Goal: Information Seeking & Learning: Learn about a topic

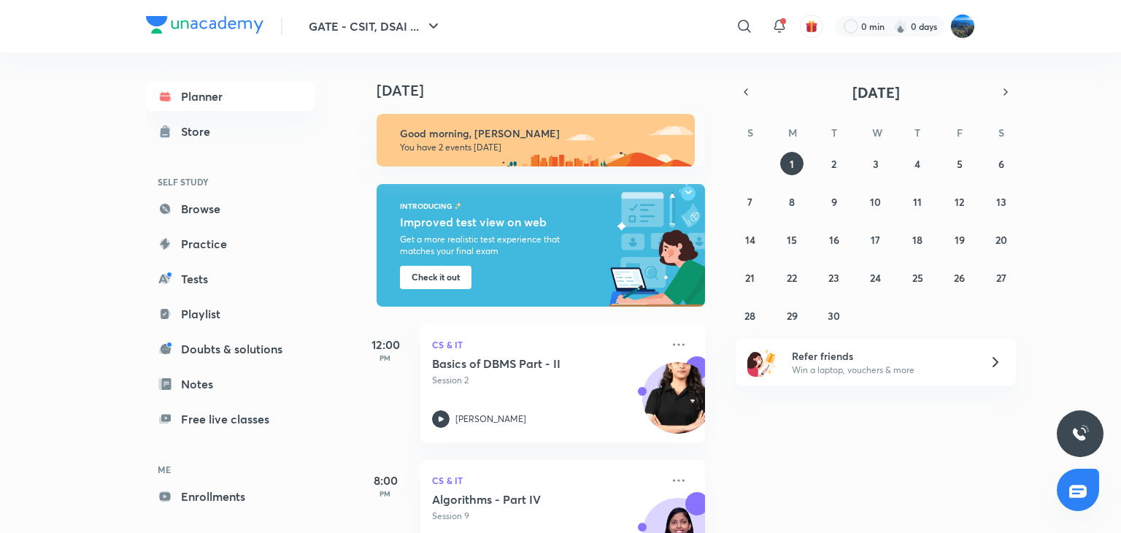
click at [205, 18] on img at bounding box center [204, 25] width 117 height 18
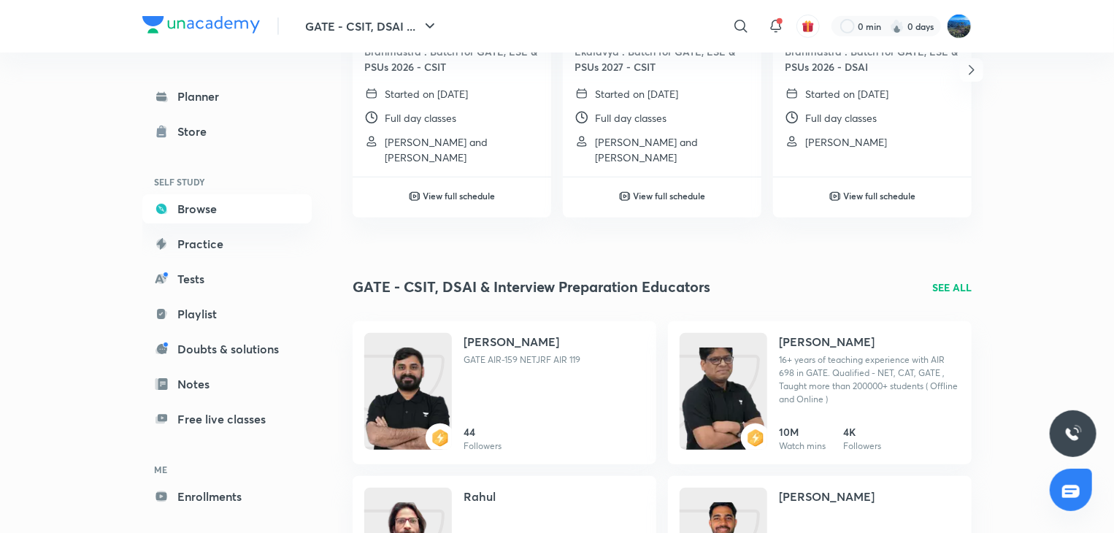
scroll to position [323, 0]
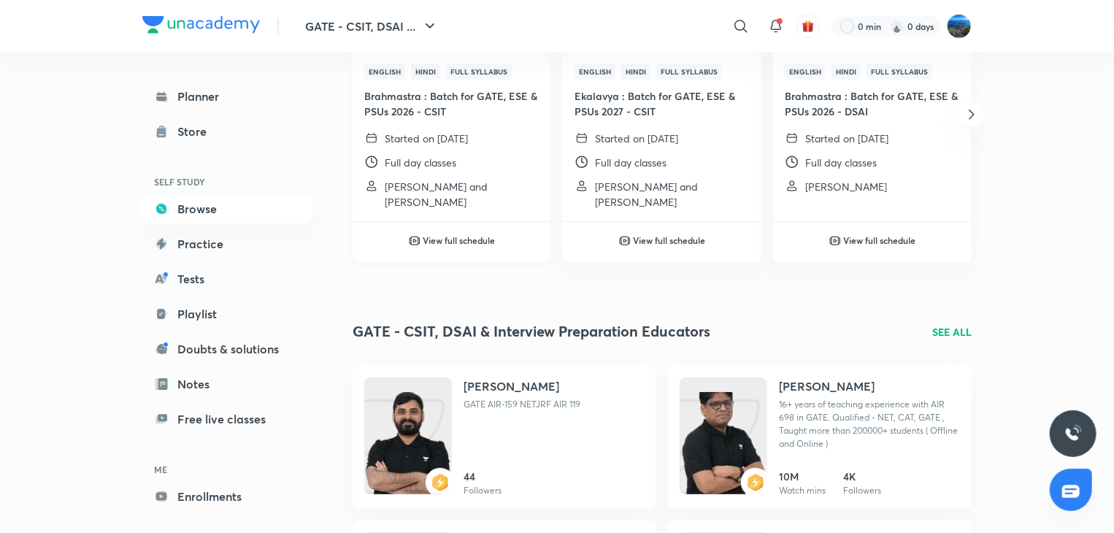
click at [444, 242] on h6 "View full schedule" at bounding box center [459, 240] width 72 height 13
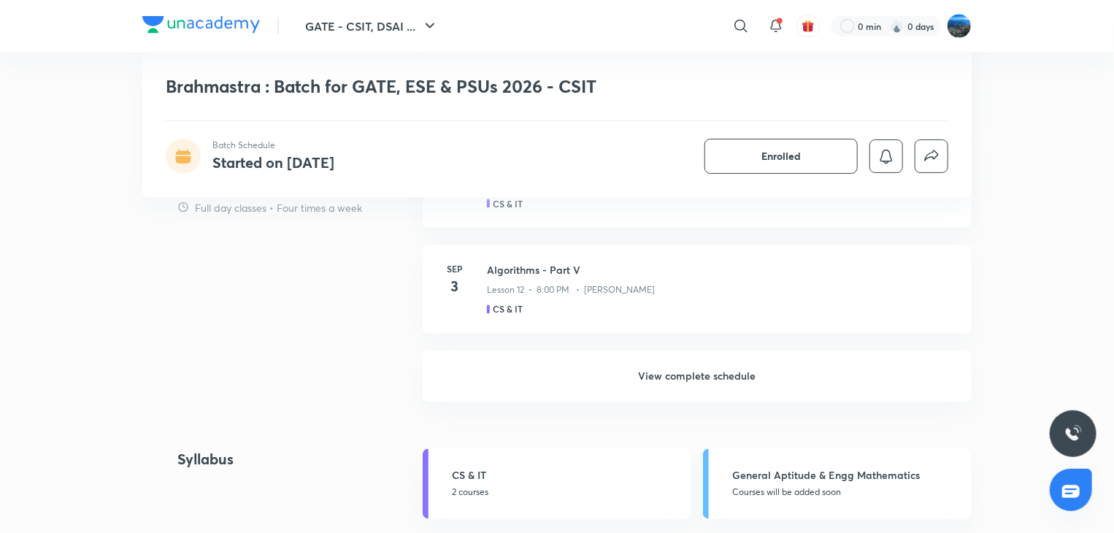
scroll to position [1209, 0]
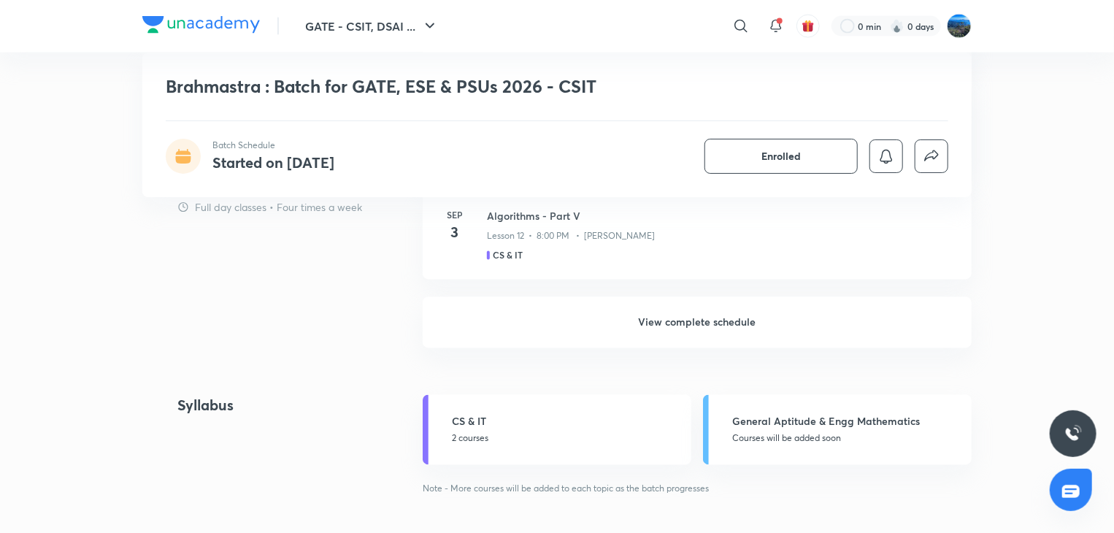
click at [845, 310] on h6 "View complete schedule" at bounding box center [697, 322] width 549 height 51
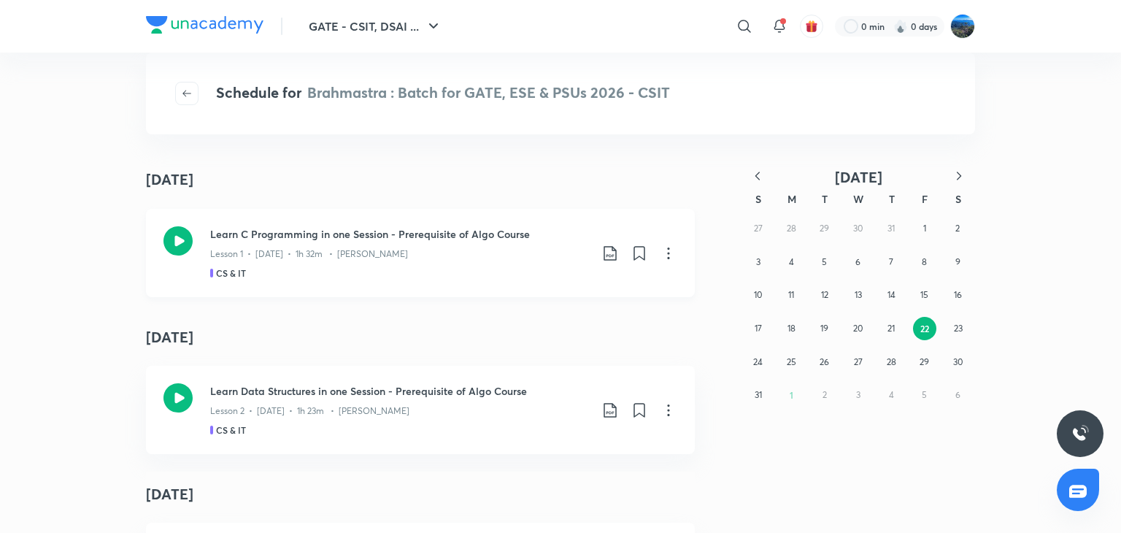
click at [304, 244] on div "Lesson 1 • Aug 22 • 1h 32m • Sweta Kumari" at bounding box center [399, 251] width 379 height 19
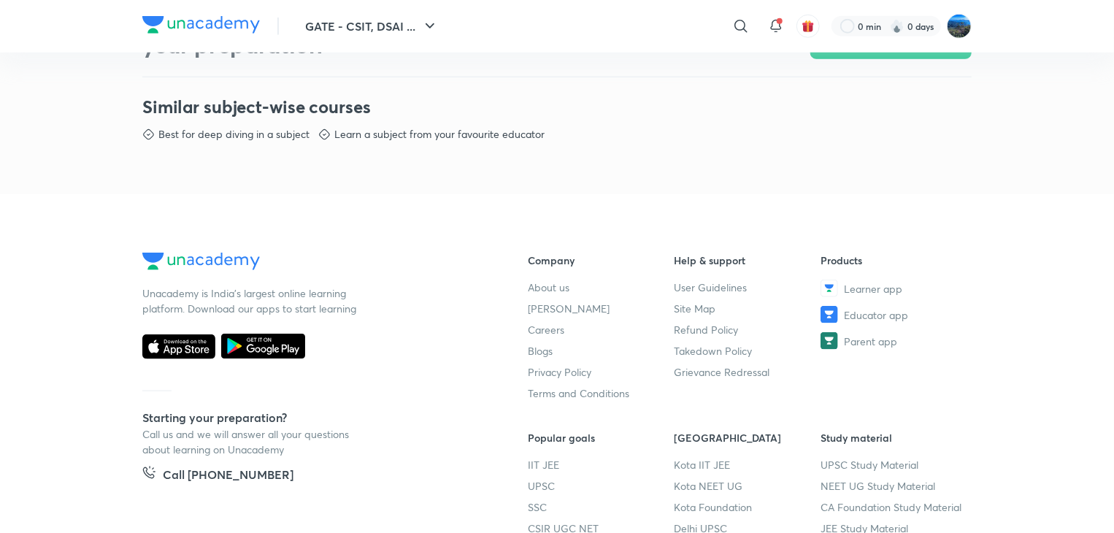
scroll to position [890, 0]
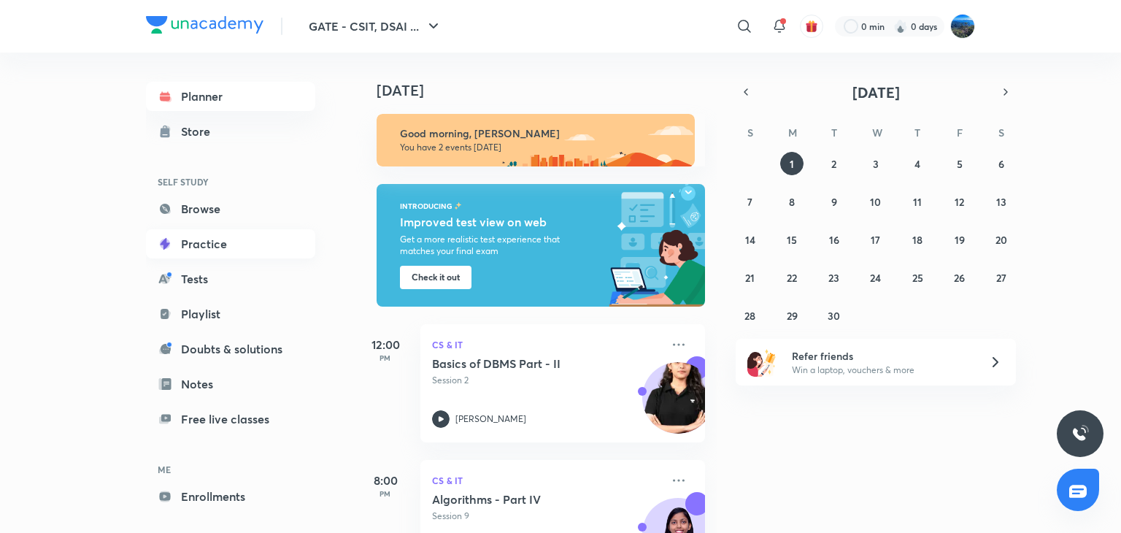
click at [201, 231] on link "Practice" at bounding box center [230, 243] width 169 height 29
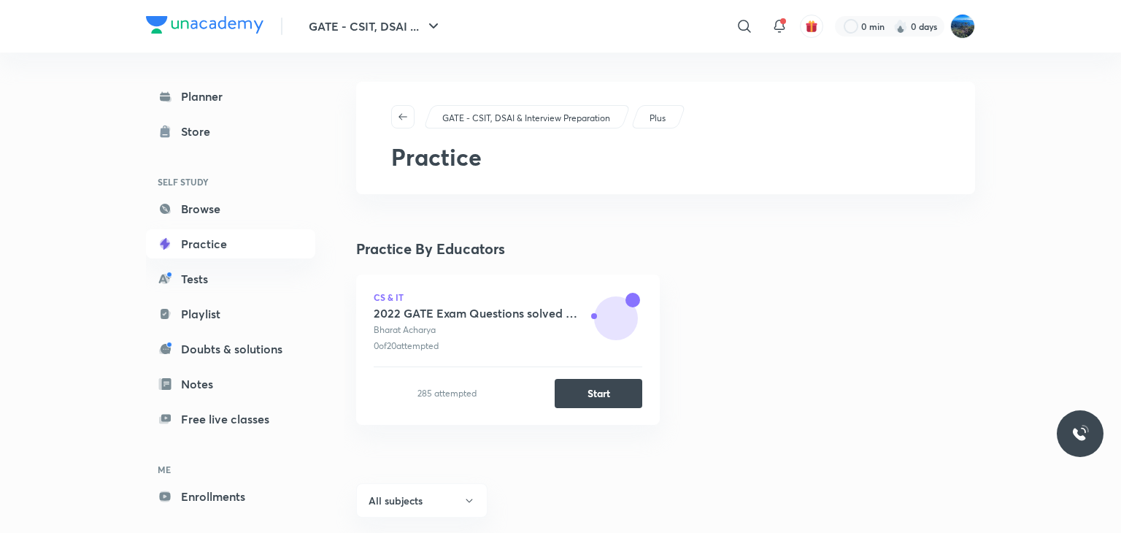
click at [293, 237] on link "Practice" at bounding box center [230, 243] width 169 height 29
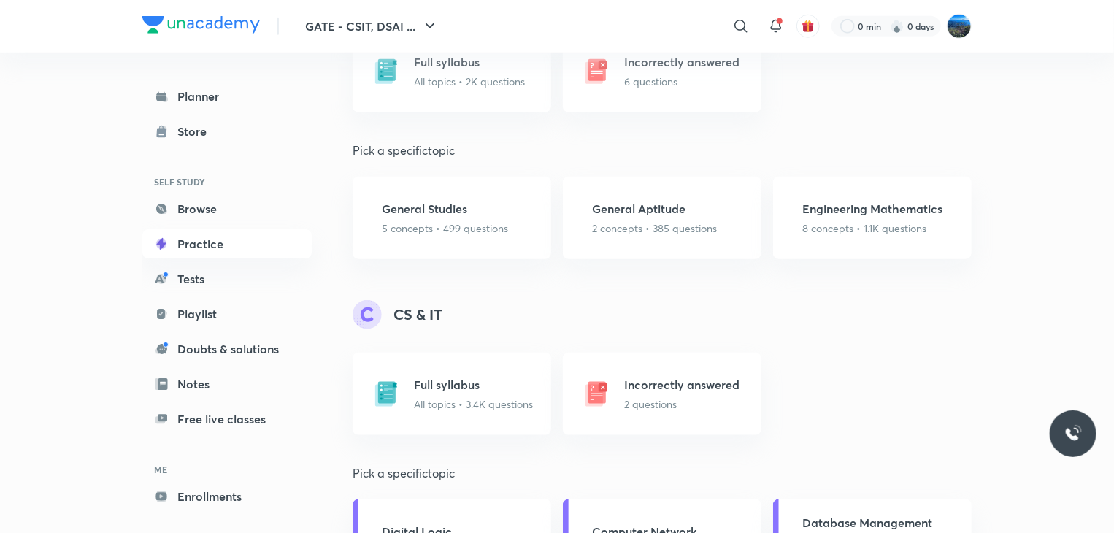
scroll to position [685, 0]
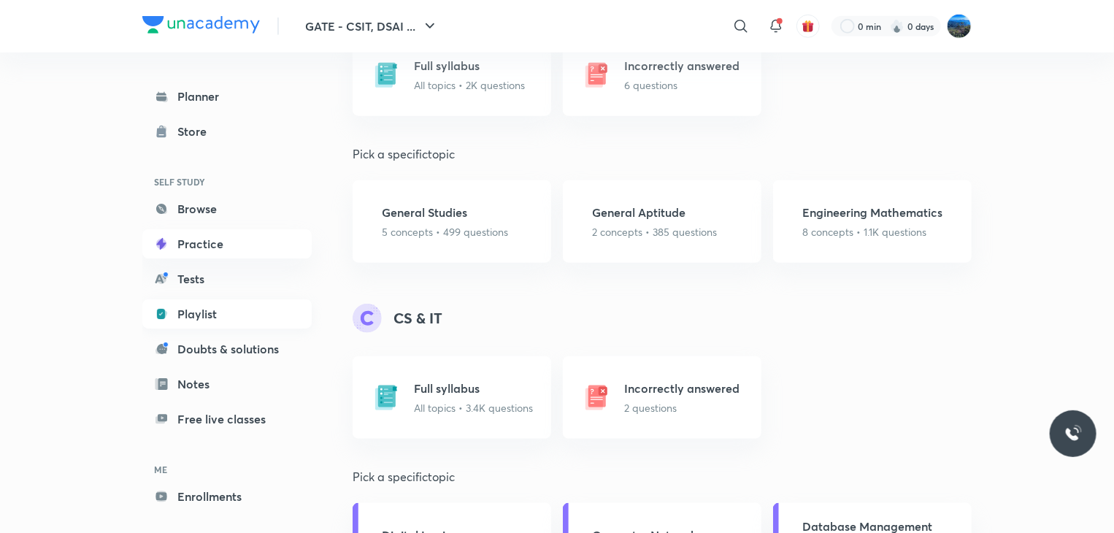
click at [244, 322] on link "Playlist" at bounding box center [226, 313] width 169 height 29
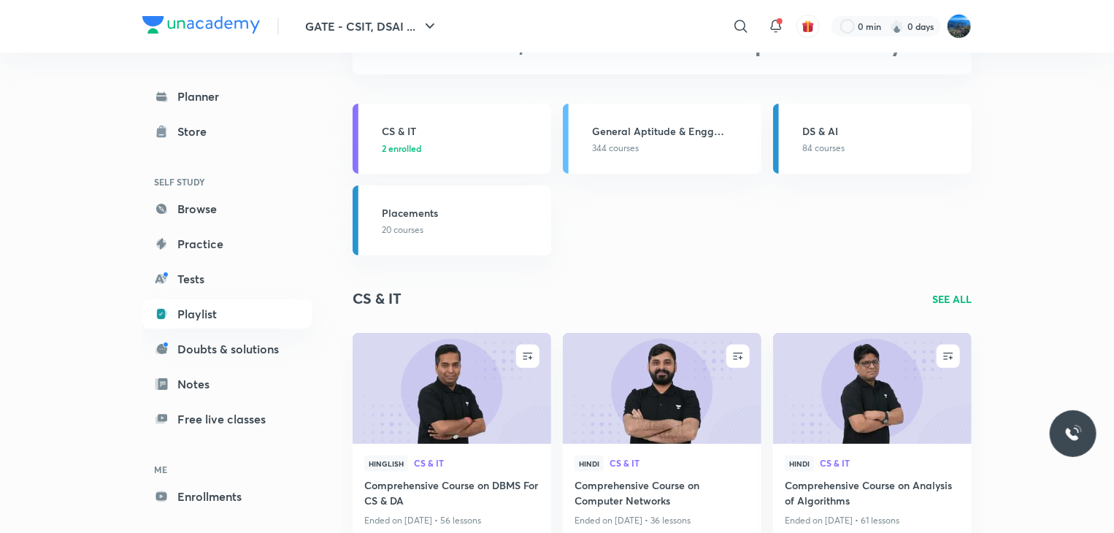
scroll to position [94, 0]
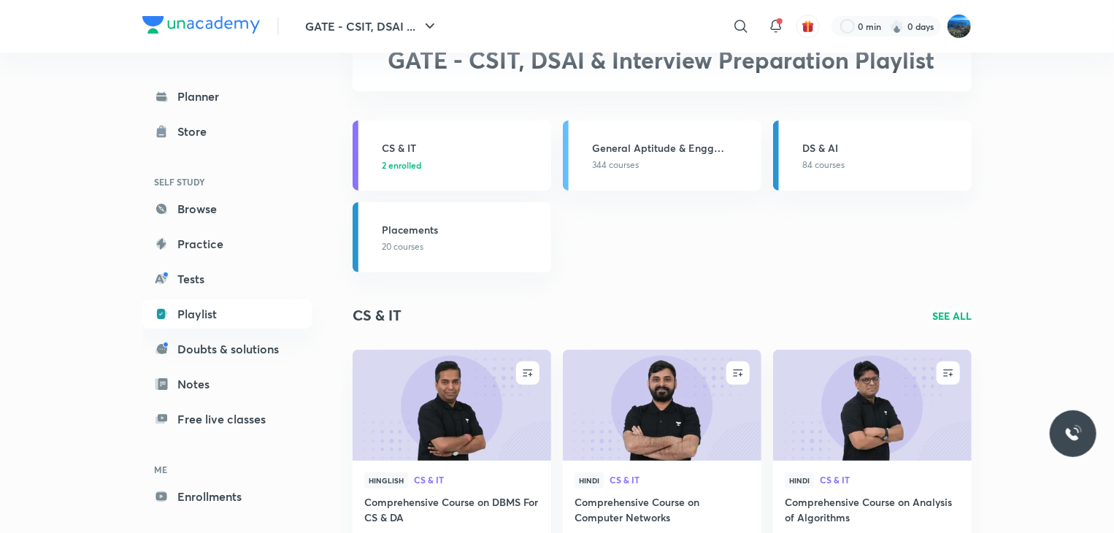
click at [953, 312] on p "SEE ALL" at bounding box center [951, 315] width 39 height 15
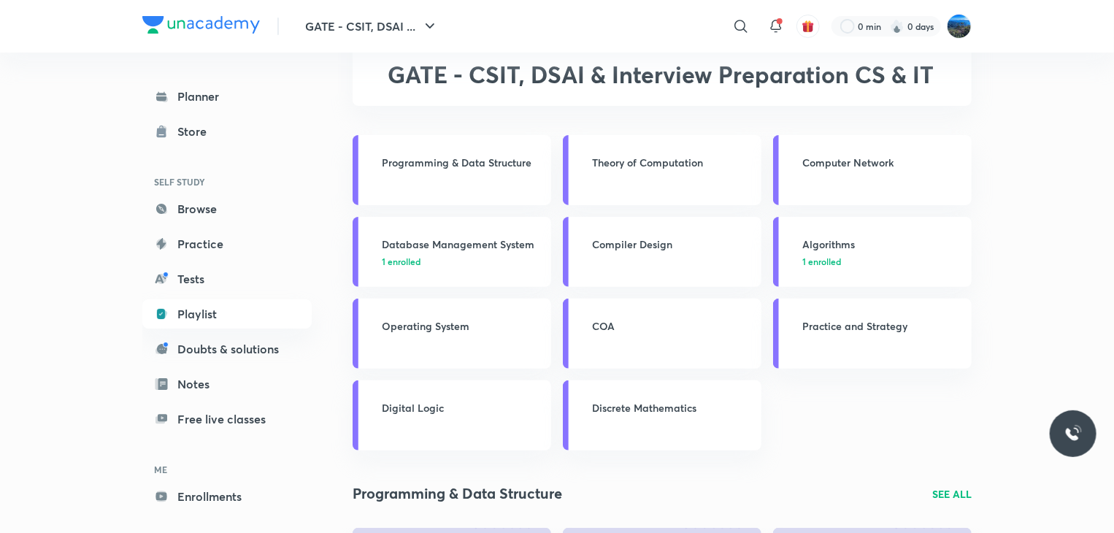
scroll to position [76, 0]
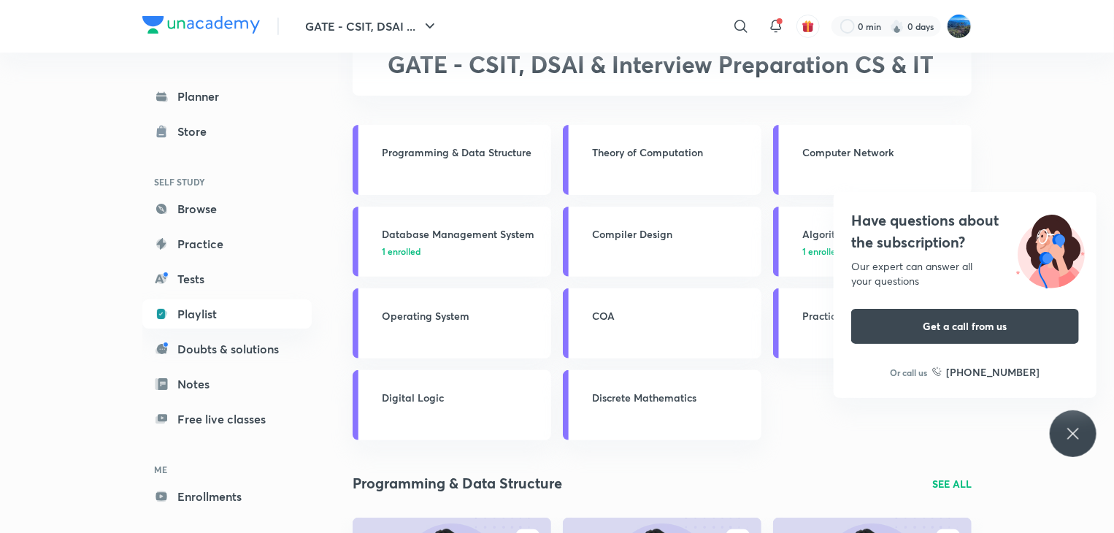
scroll to position [66, 0]
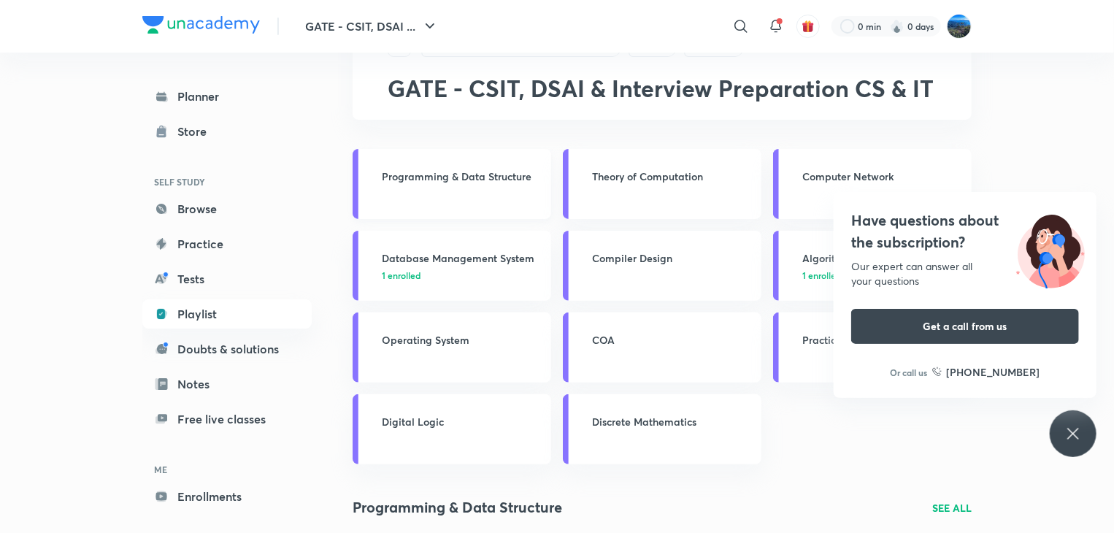
click at [485, 172] on h3 "Programming & Data Structure" at bounding box center [462, 176] width 161 height 15
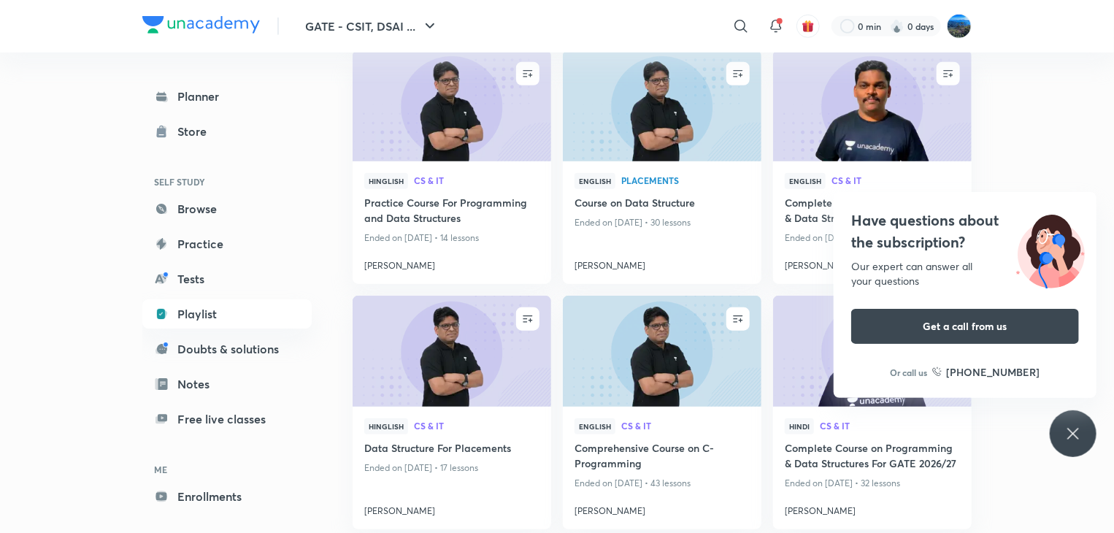
scroll to position [525, 0]
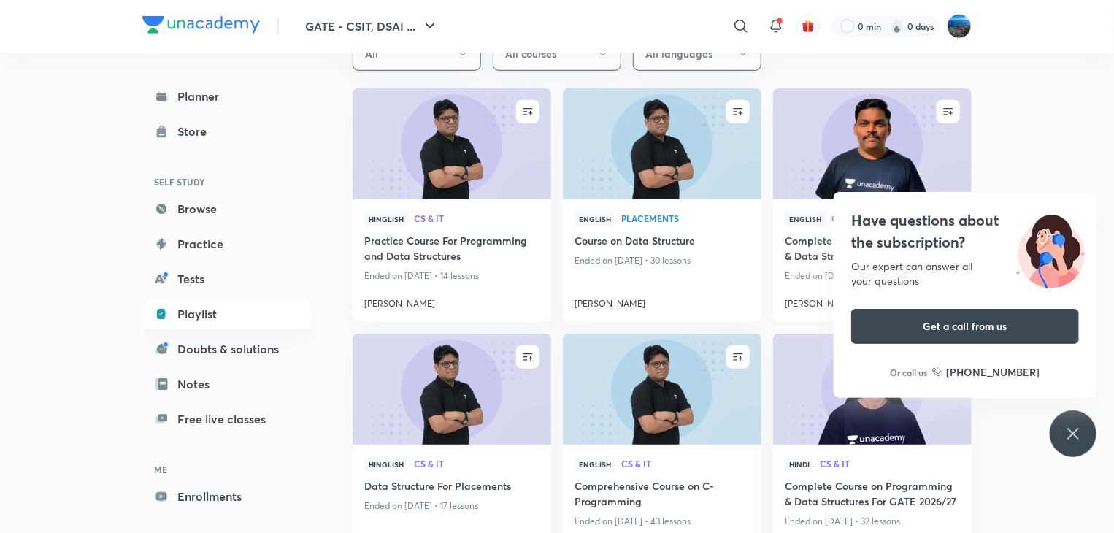
click at [879, 100] on img at bounding box center [872, 144] width 202 height 113
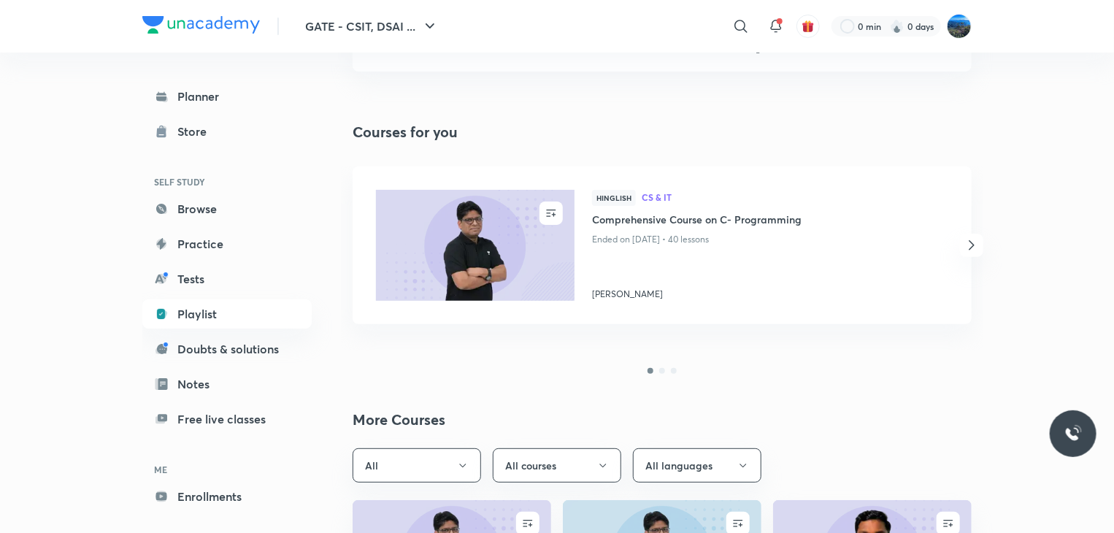
scroll to position [115, 0]
click at [973, 249] on icon "button" at bounding box center [972, 245] width 18 height 18
click at [353, 244] on icon "button" at bounding box center [353, 245] width 18 height 18
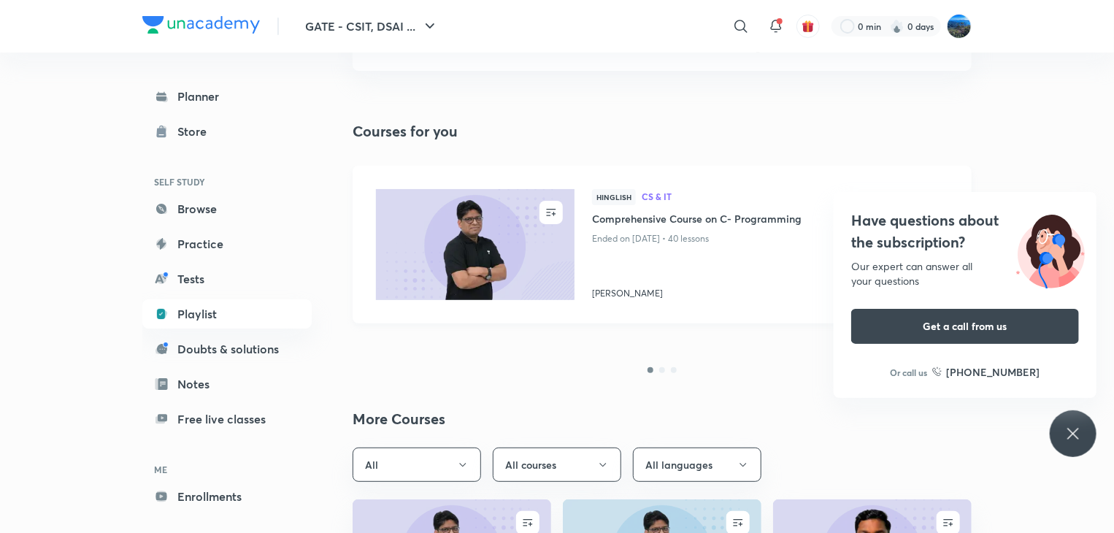
click at [709, 220] on h4 "Comprehensive Course on C- Programming" at bounding box center [758, 220] width 333 height 18
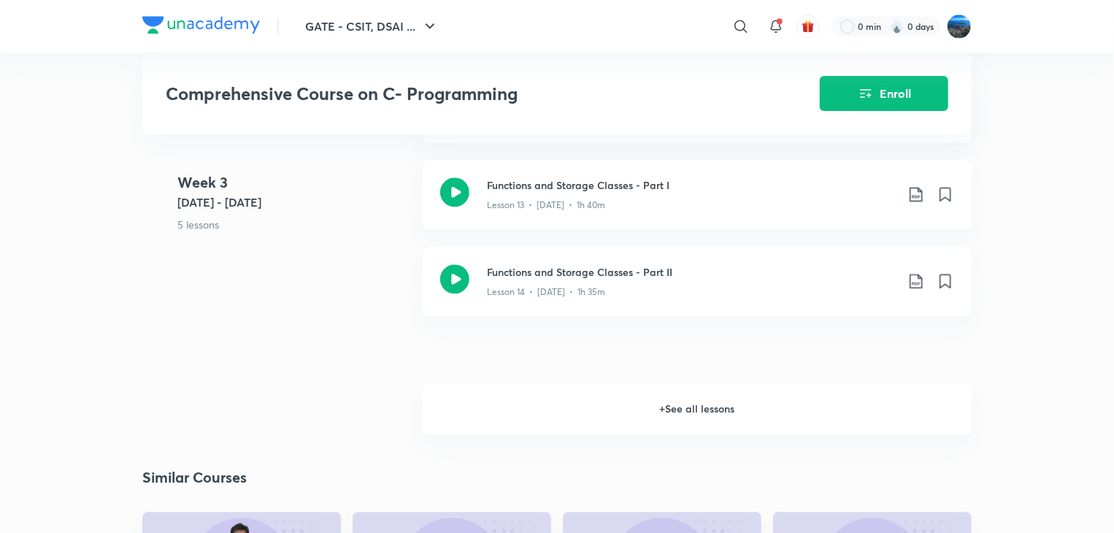
scroll to position [1812, 0]
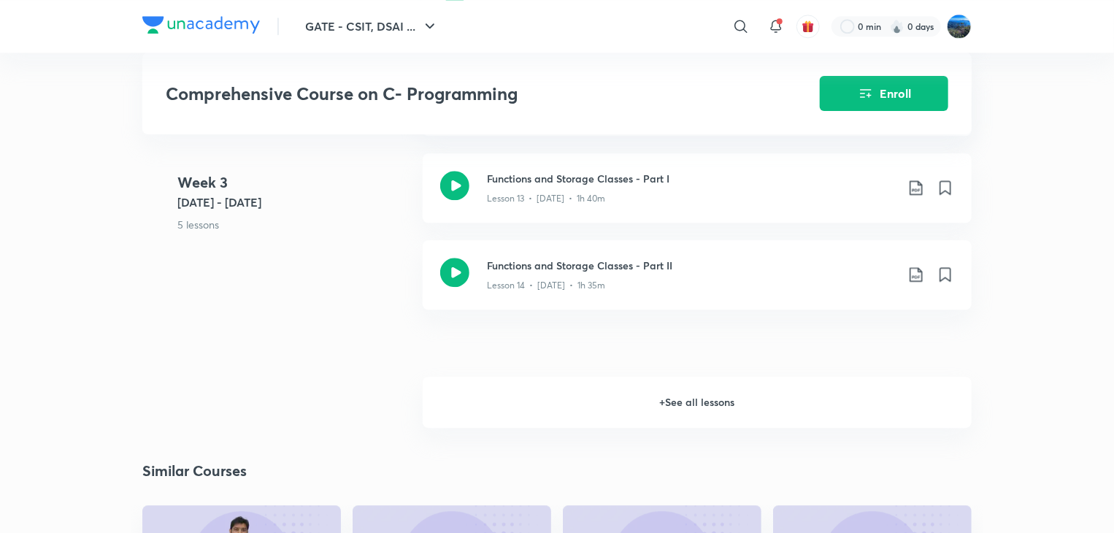
click at [854, 400] on h6 "+ See all lessons" at bounding box center [697, 402] width 549 height 51
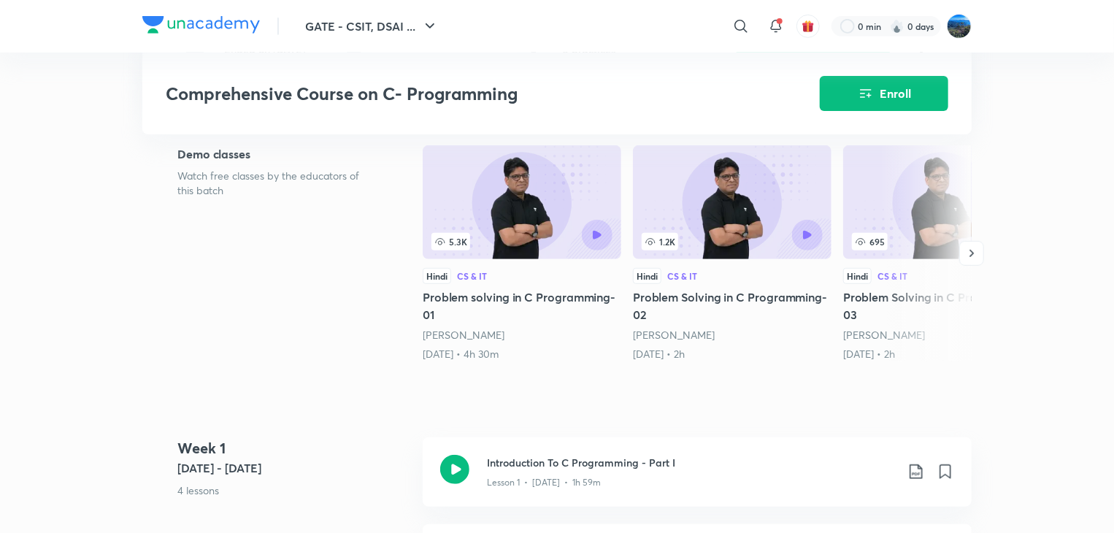
scroll to position [315, 0]
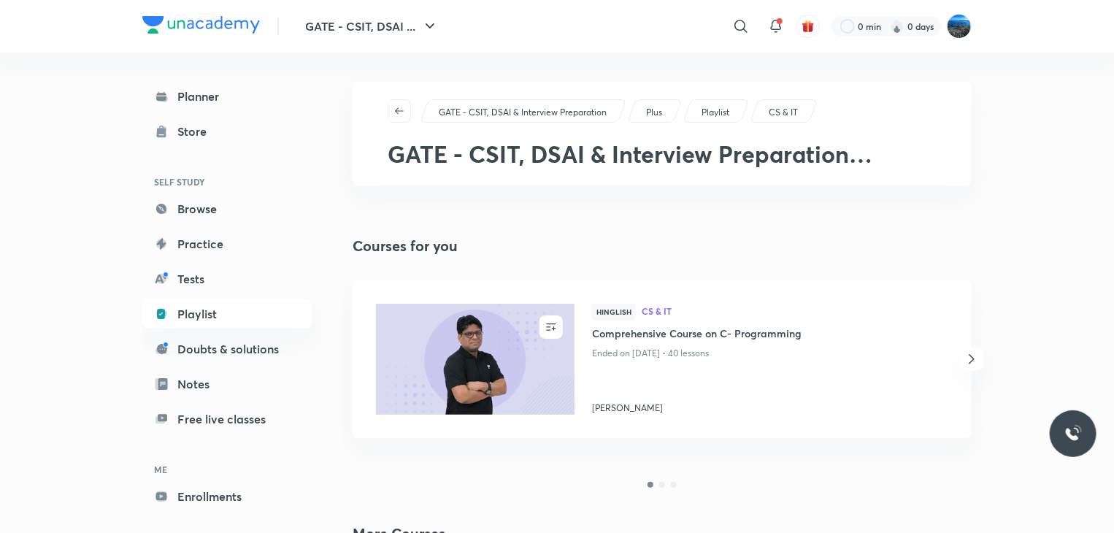
click at [972, 352] on icon "button" at bounding box center [972, 359] width 18 height 18
click at [558, 363] on img at bounding box center [475, 359] width 202 height 113
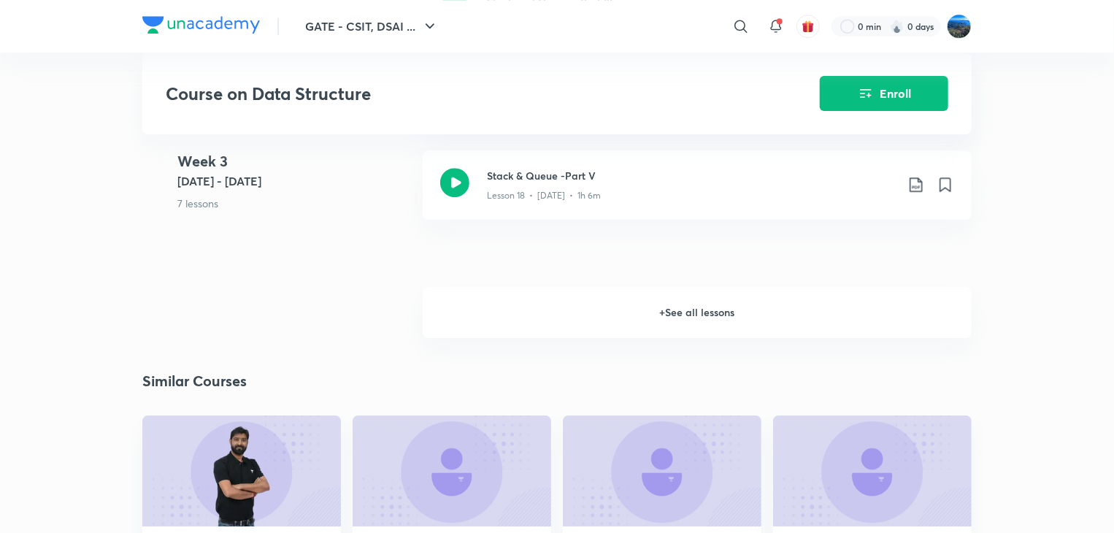
scroll to position [2235, 0]
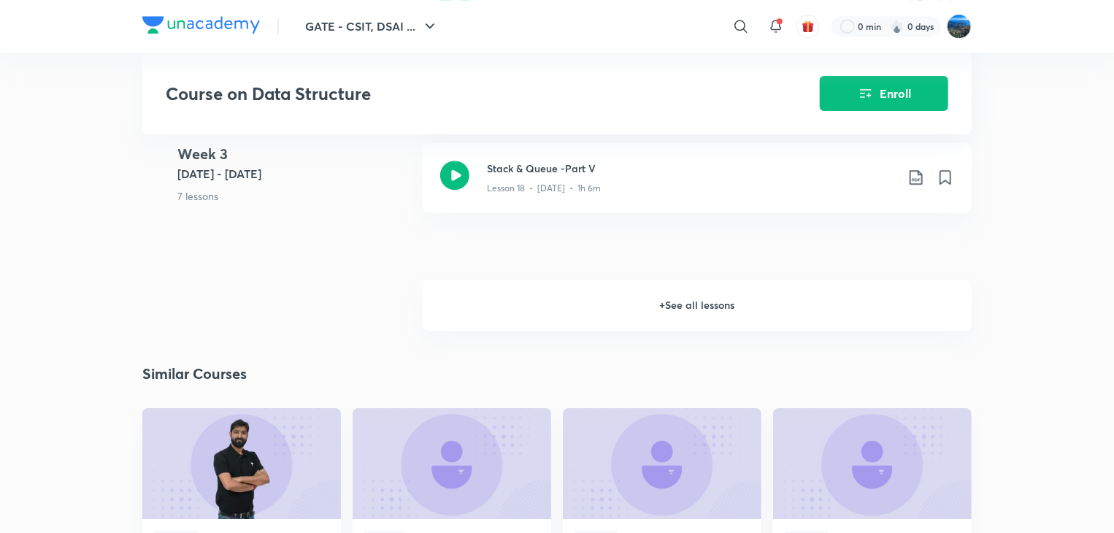
click at [790, 298] on h6 "+ See all lessons" at bounding box center [697, 305] width 549 height 51
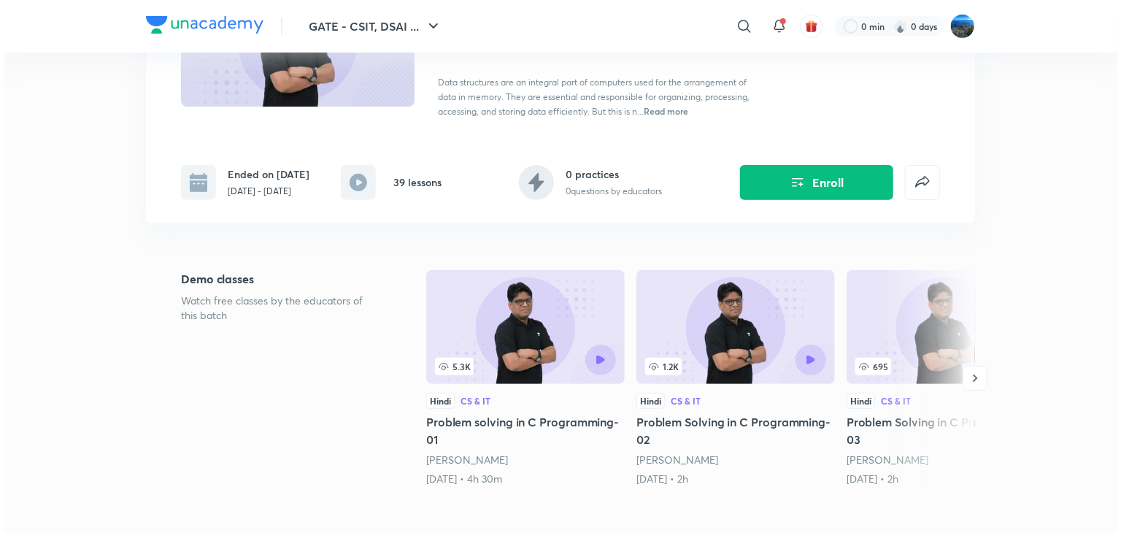
scroll to position [0, 0]
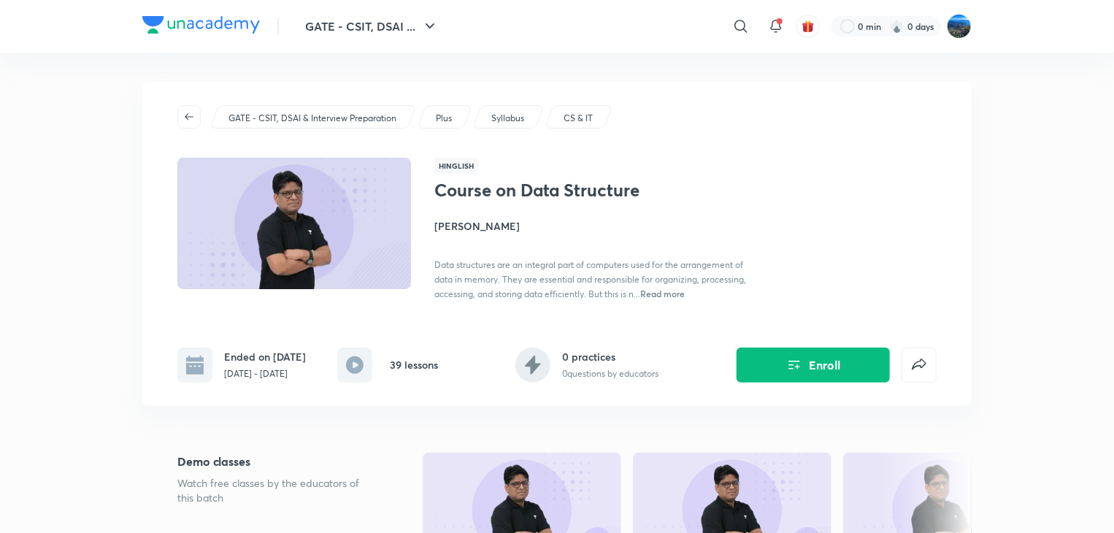
click at [666, 293] on span "Read more" at bounding box center [662, 294] width 45 height 12
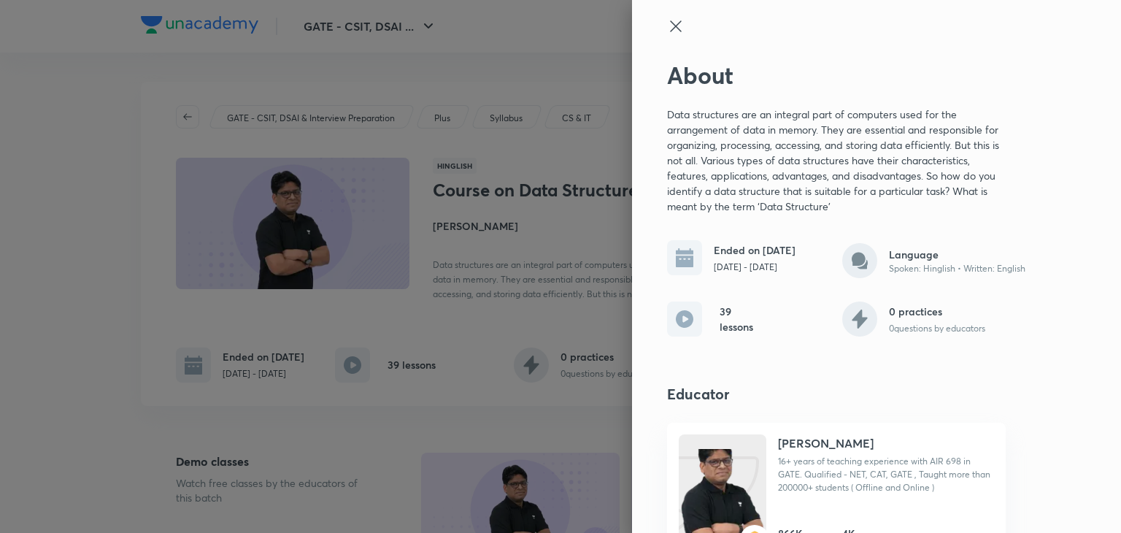
click at [667, 31] on icon at bounding box center [676, 27] width 18 height 18
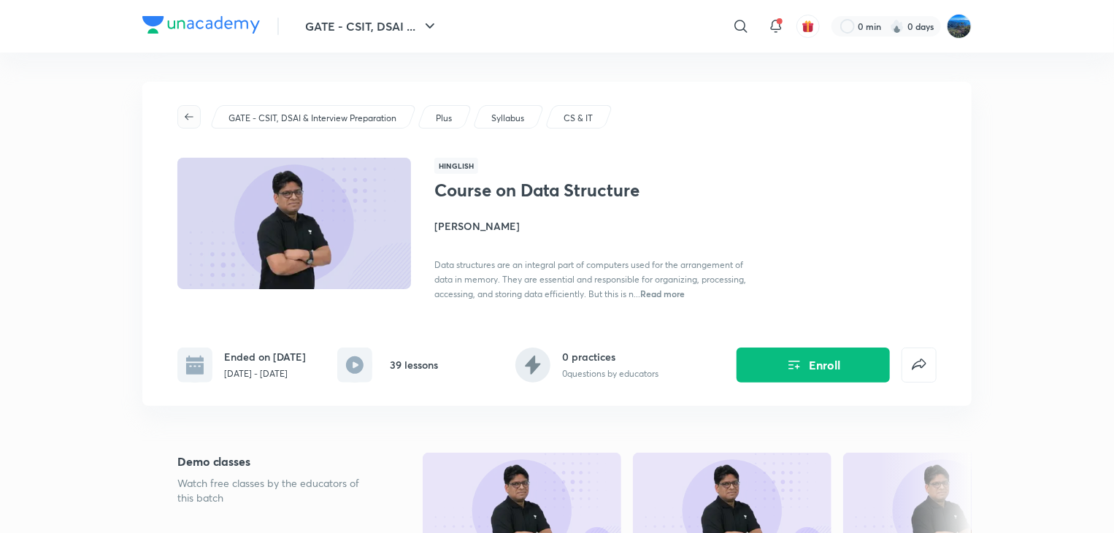
click at [179, 125] on button "button" at bounding box center [188, 116] width 23 height 23
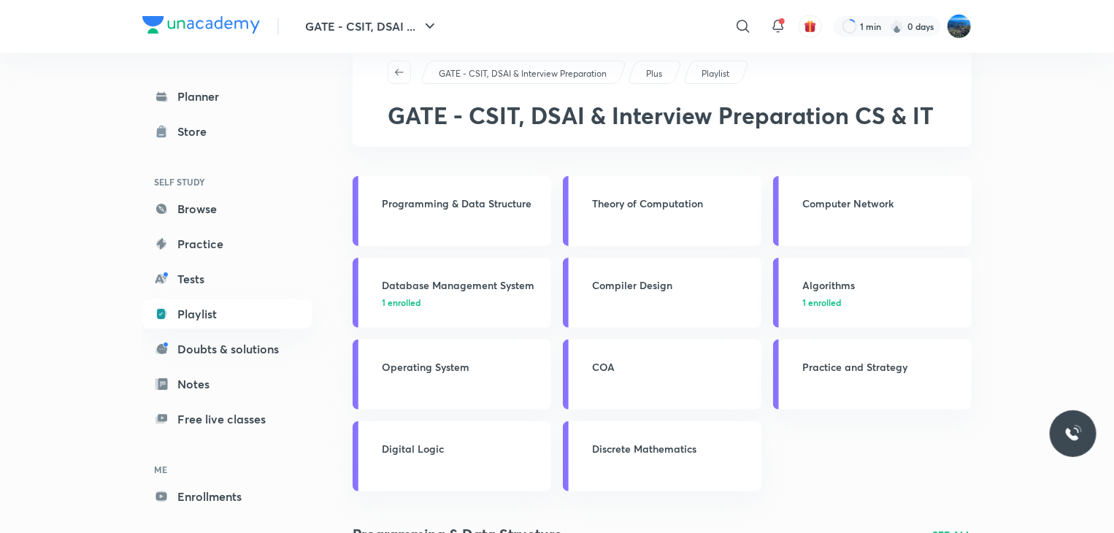
scroll to position [66, 0]
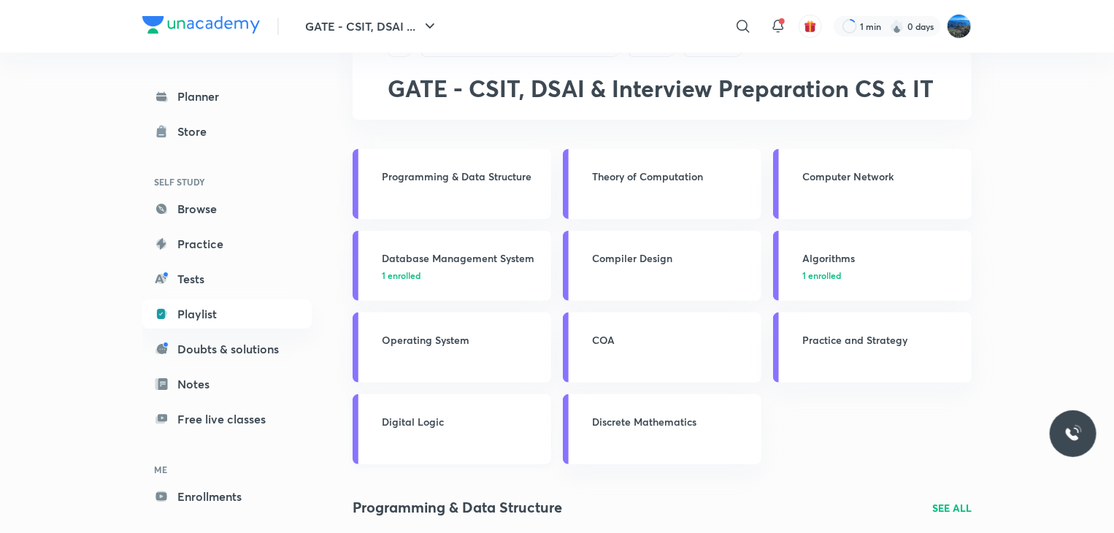
click at [457, 436] on p at bounding box center [462, 438] width 161 height 13
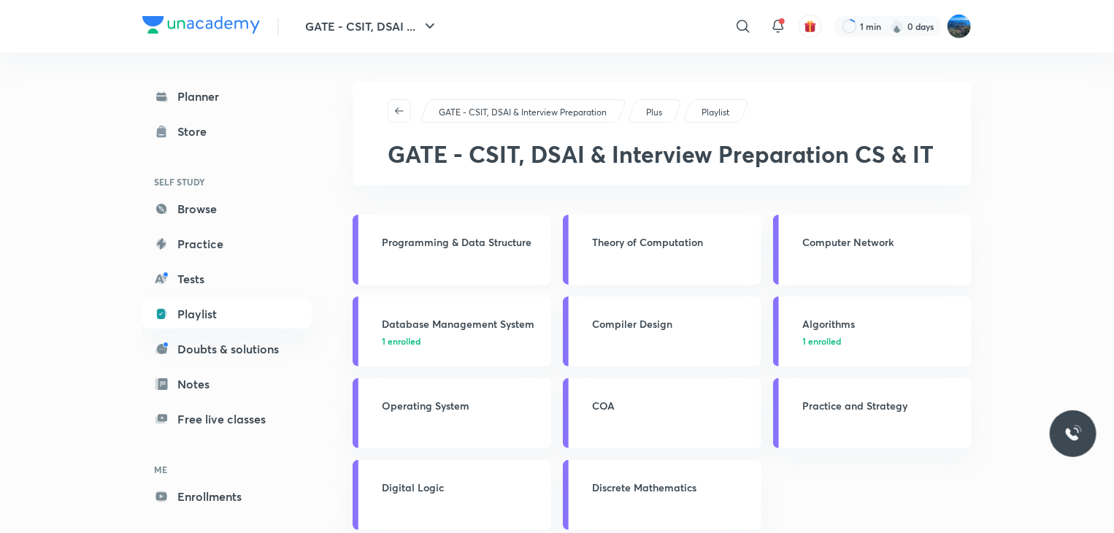
click at [470, 258] on p at bounding box center [462, 259] width 161 height 13
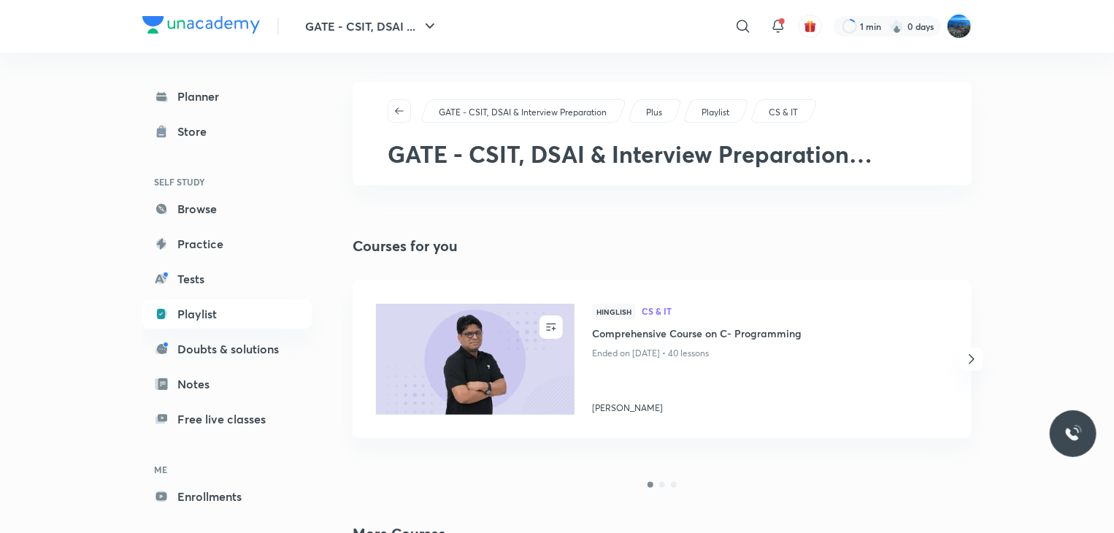
click at [981, 356] on span "button" at bounding box center [971, 359] width 23 height 18
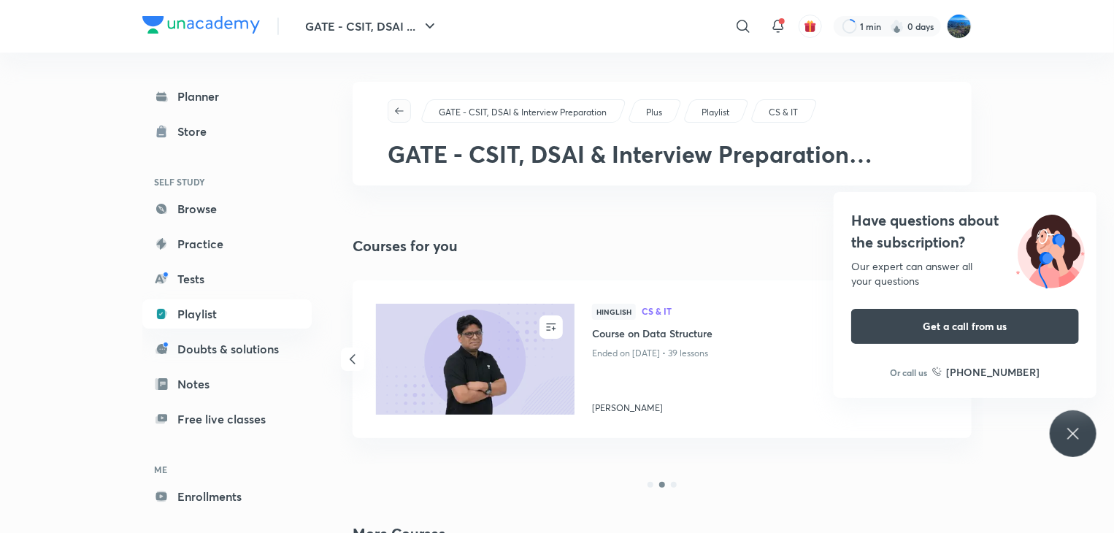
click at [399, 108] on icon "button" at bounding box center [399, 111] width 12 height 12
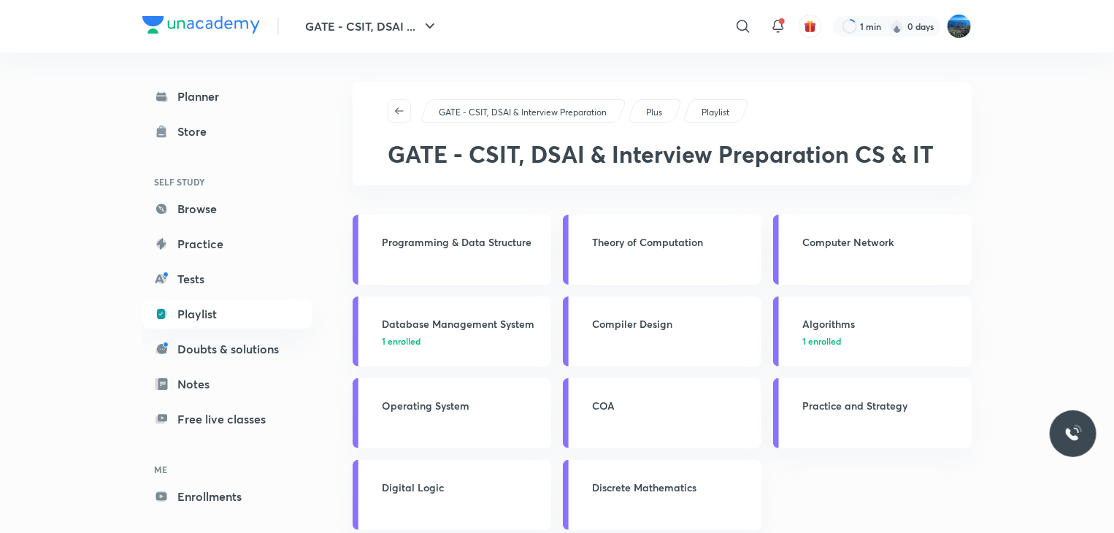
scroll to position [69, 0]
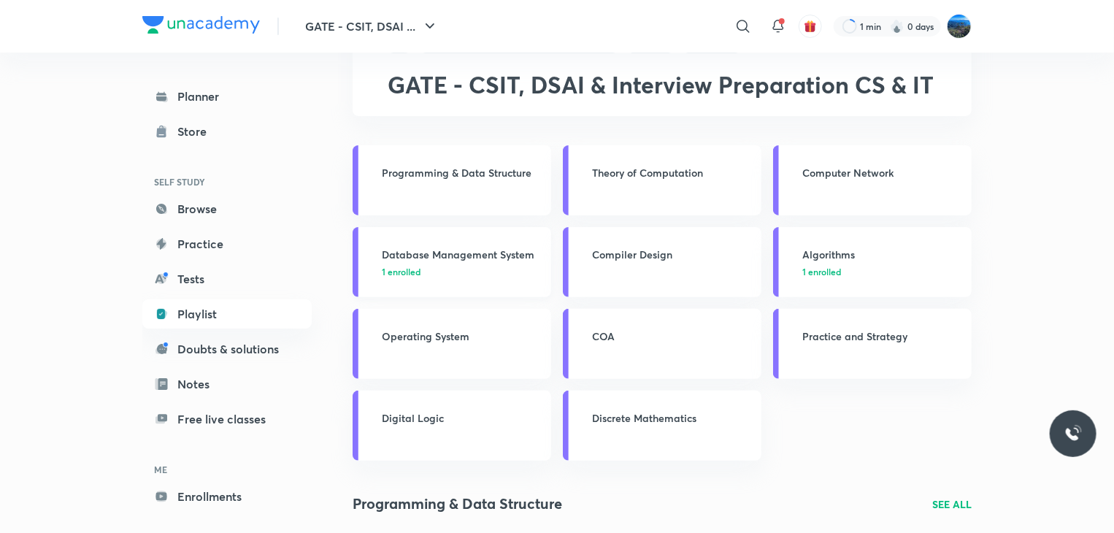
click at [492, 231] on link "Database Management System 1 enrolled" at bounding box center [451, 262] width 199 height 70
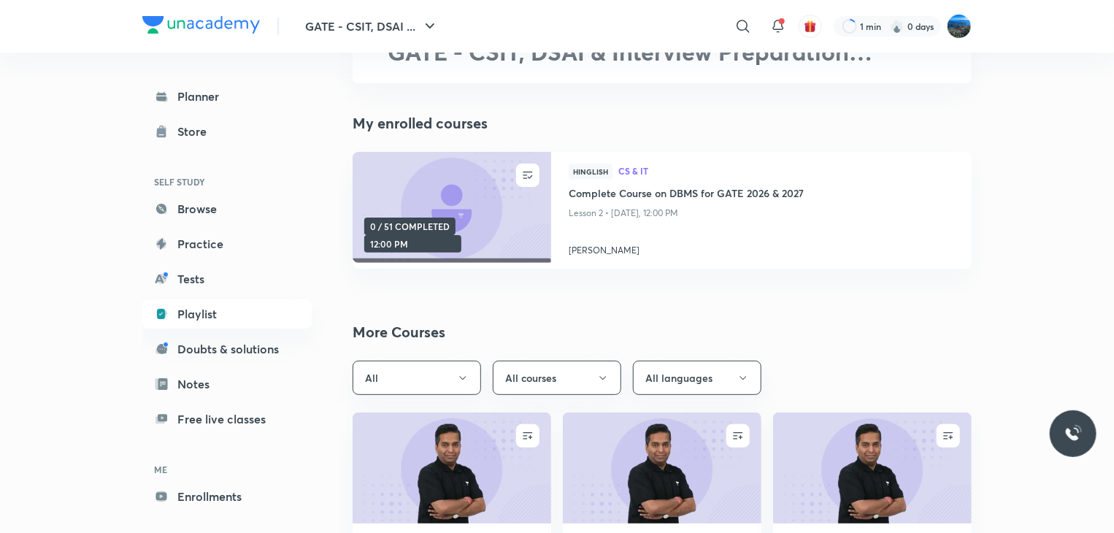
scroll to position [96, 0]
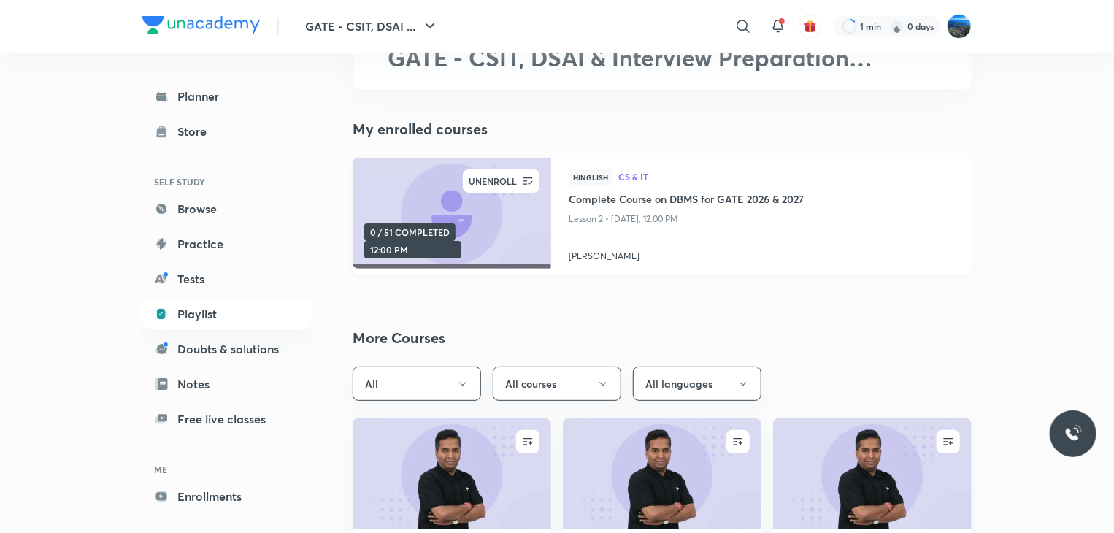
click at [511, 176] on div "UNENROLL" at bounding box center [492, 180] width 57 height 23
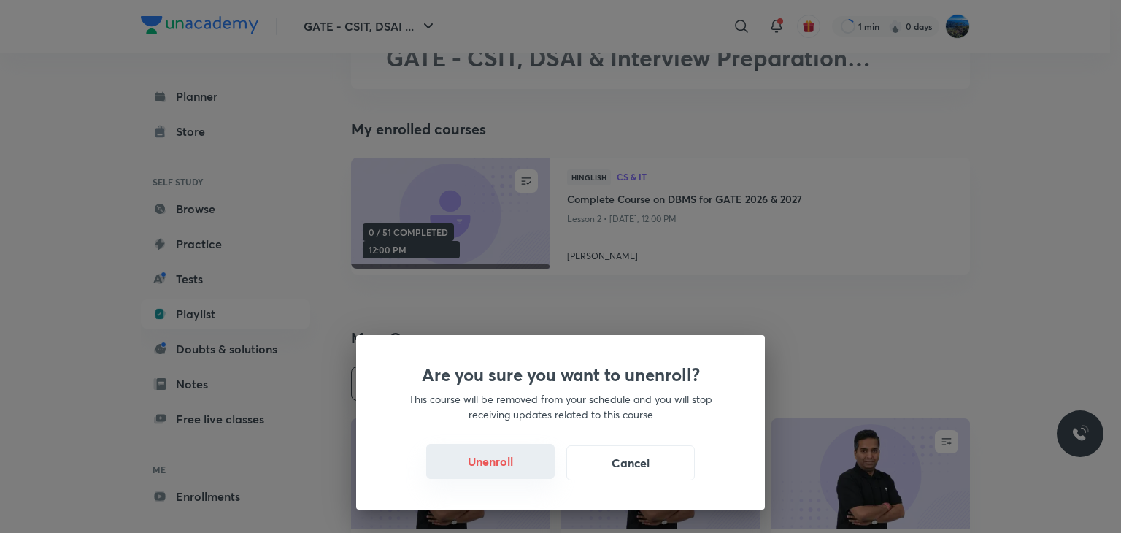
click at [525, 458] on button "Unenroll" at bounding box center [490, 461] width 128 height 35
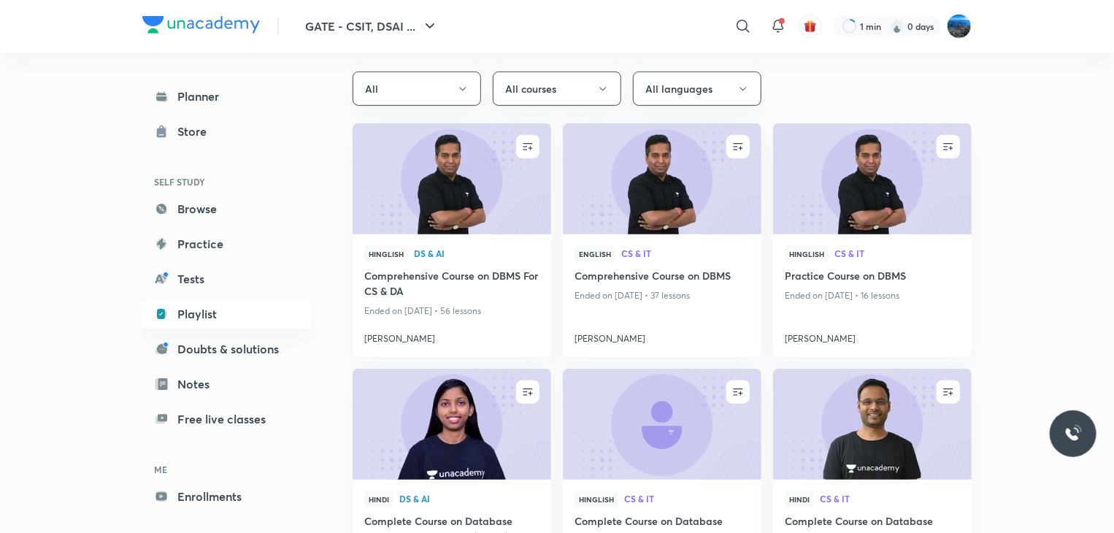
scroll to position [351, 0]
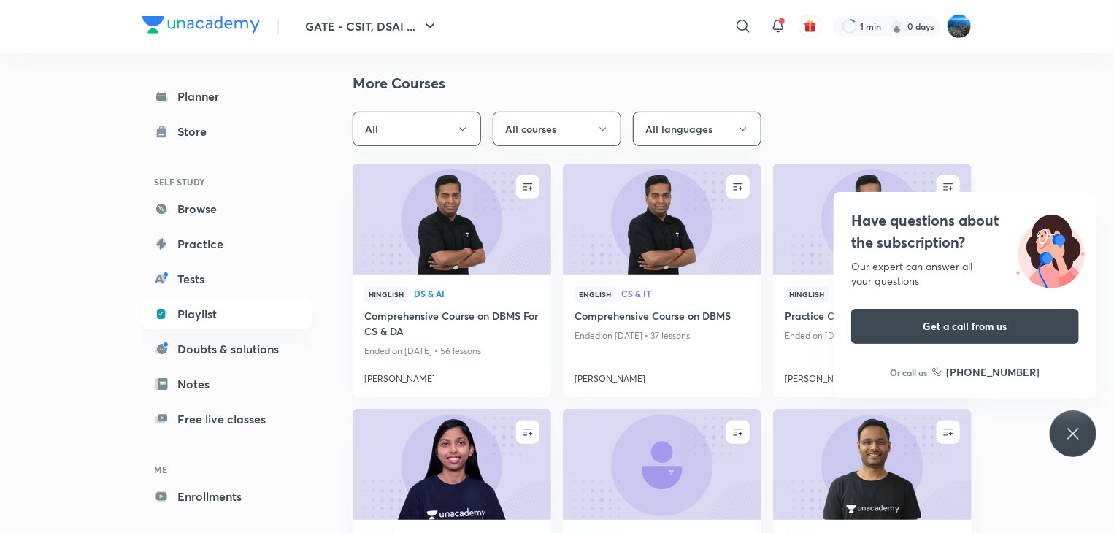
click at [1065, 441] on icon at bounding box center [1073, 434] width 18 height 18
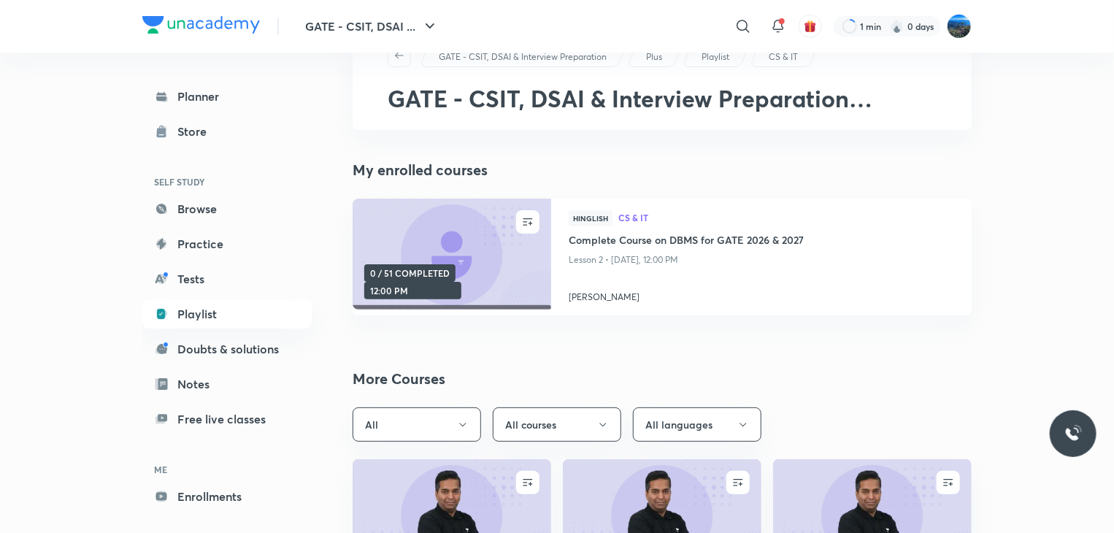
scroll to position [0, 0]
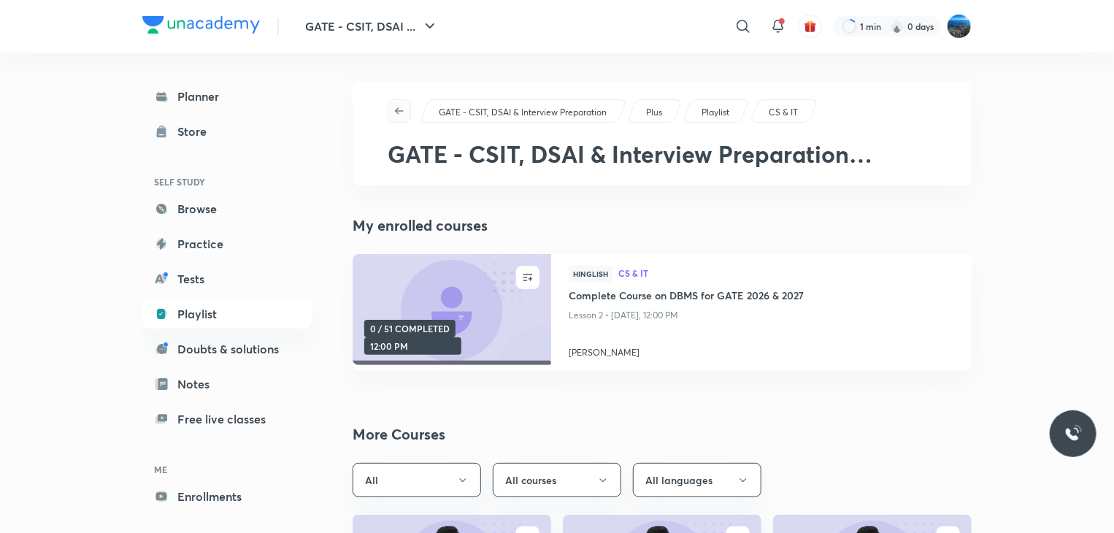
click at [406, 104] on button "button" at bounding box center [399, 110] width 23 height 23
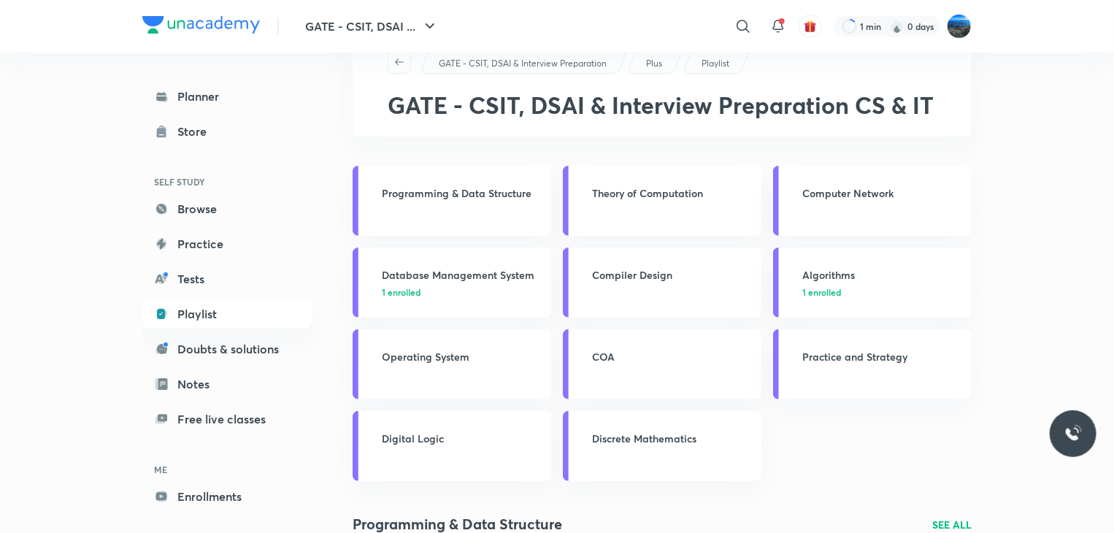
scroll to position [51, 0]
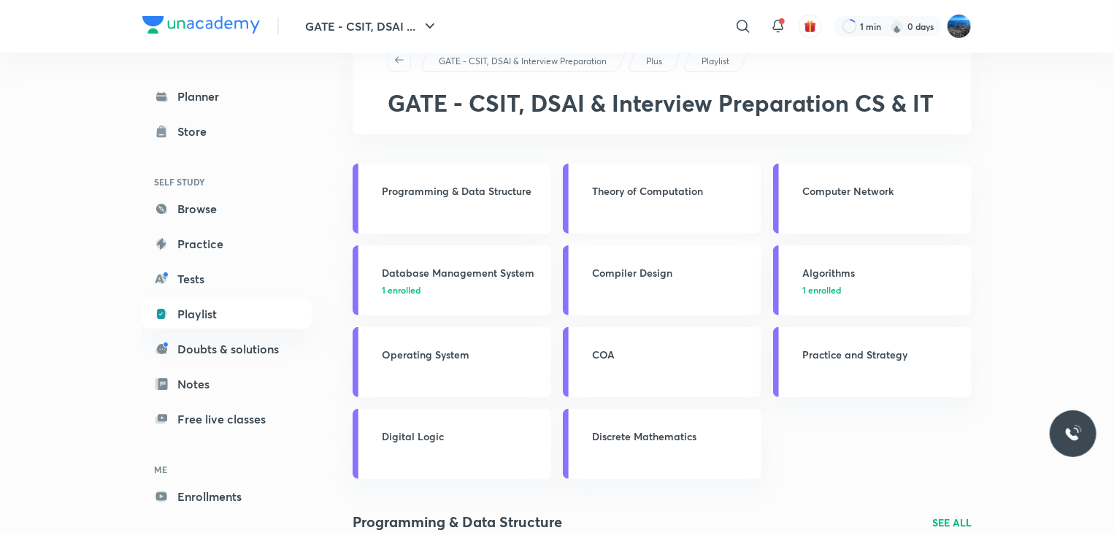
click at [709, 188] on h3 "Theory of Computation" at bounding box center [672, 190] width 161 height 15
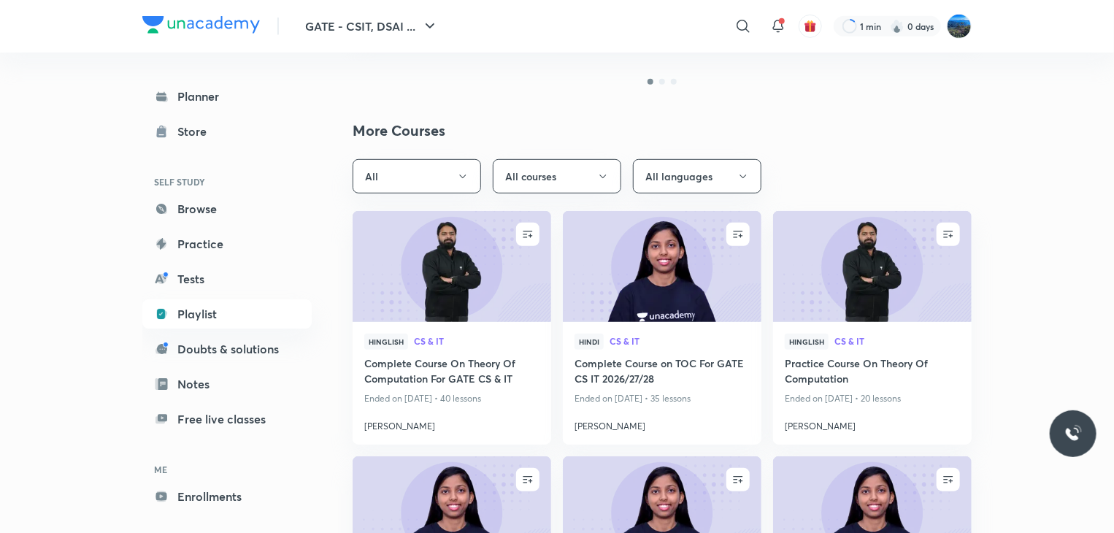
scroll to position [385, 0]
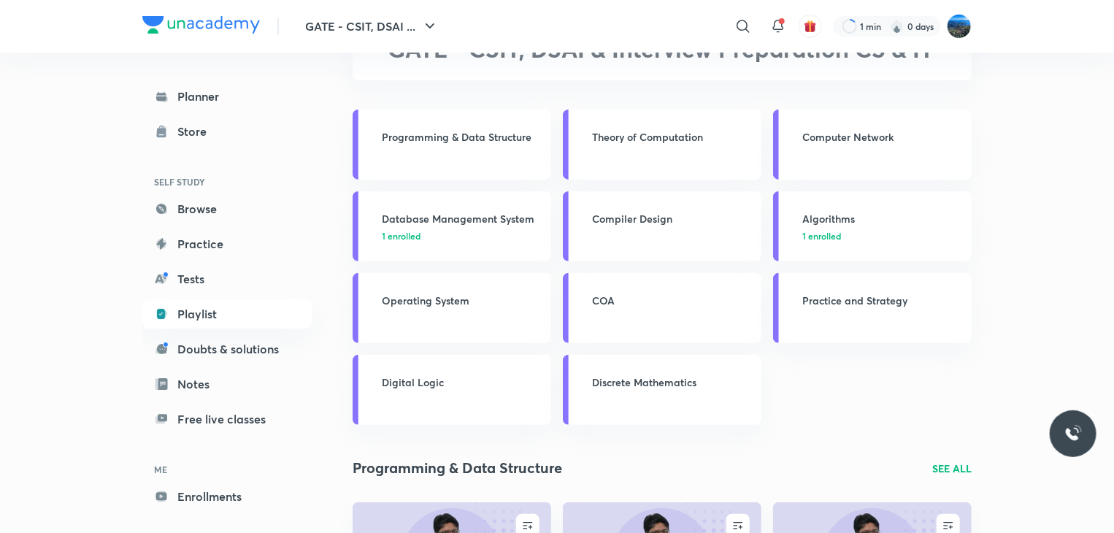
scroll to position [71, 0]
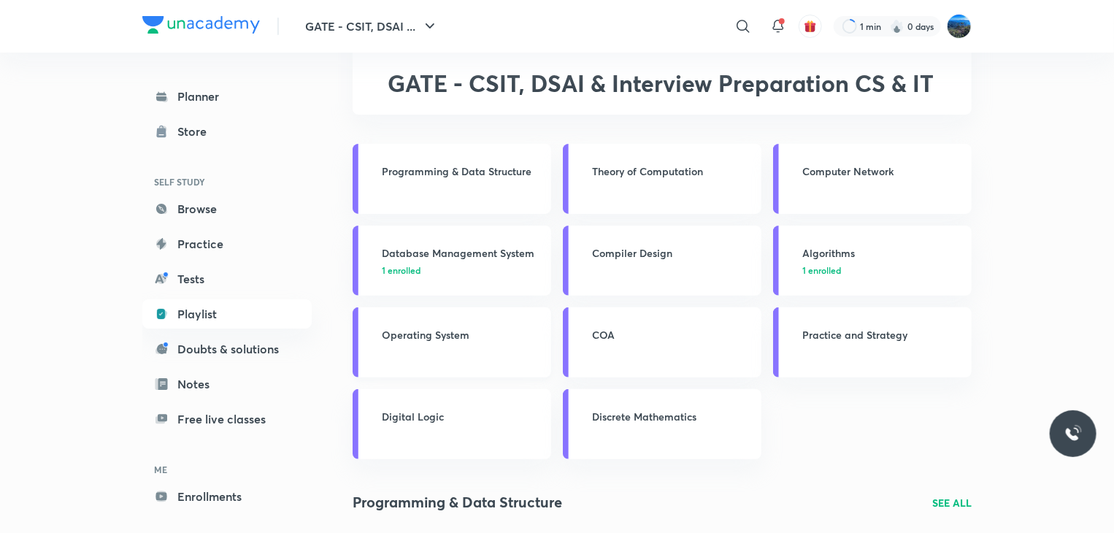
click at [514, 371] on link "Operating System" at bounding box center [451, 342] width 199 height 70
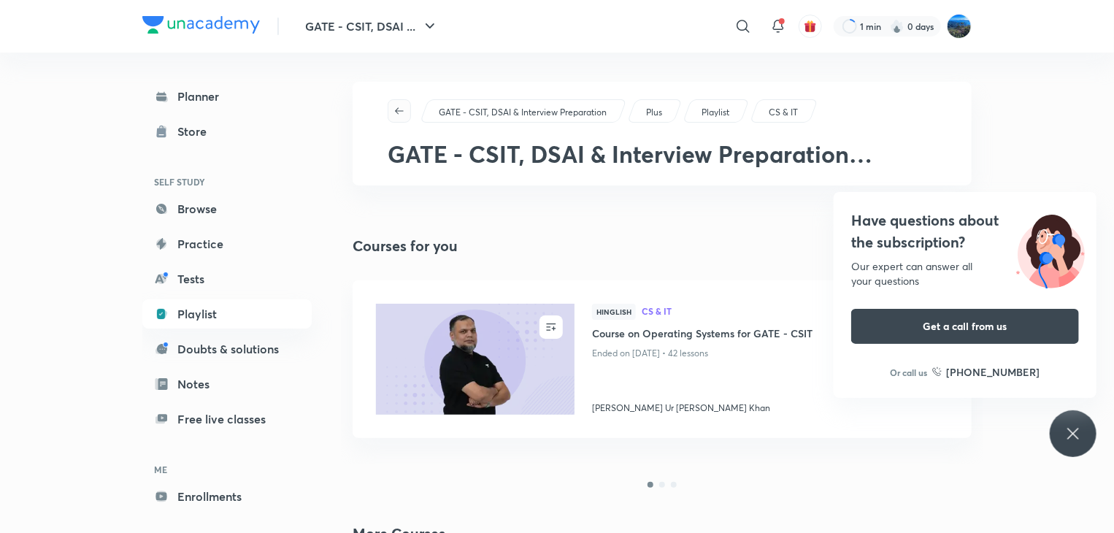
click at [401, 112] on icon "button" at bounding box center [399, 111] width 12 height 12
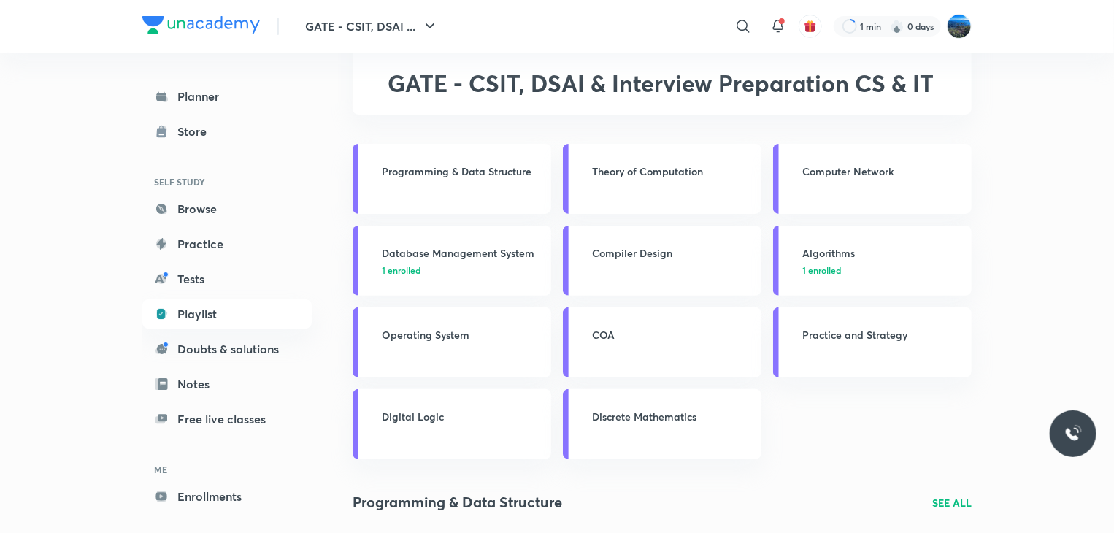
scroll to position [74, 0]
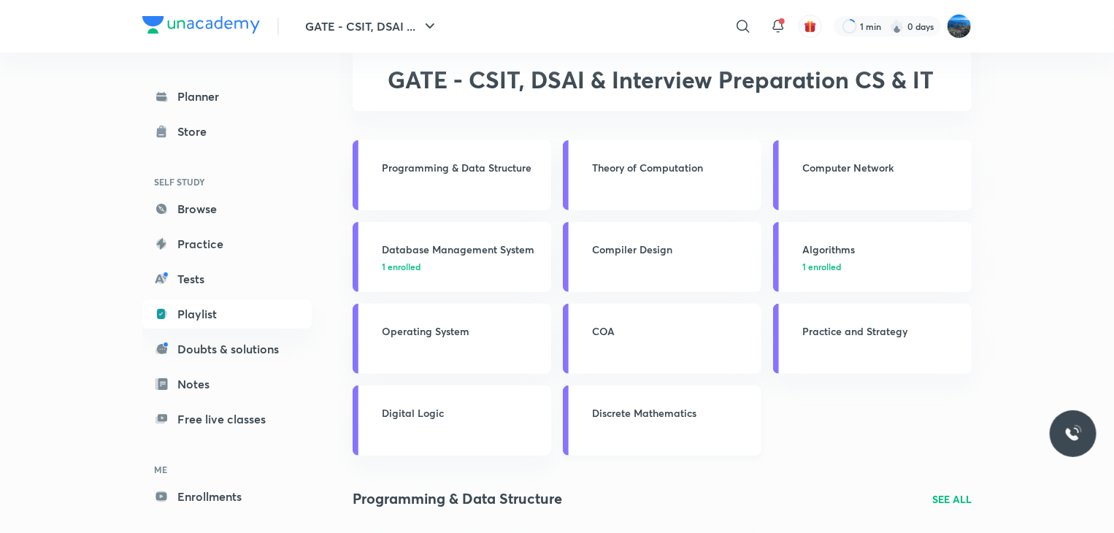
click at [704, 401] on link "Discrete Mathematics" at bounding box center [662, 420] width 199 height 70
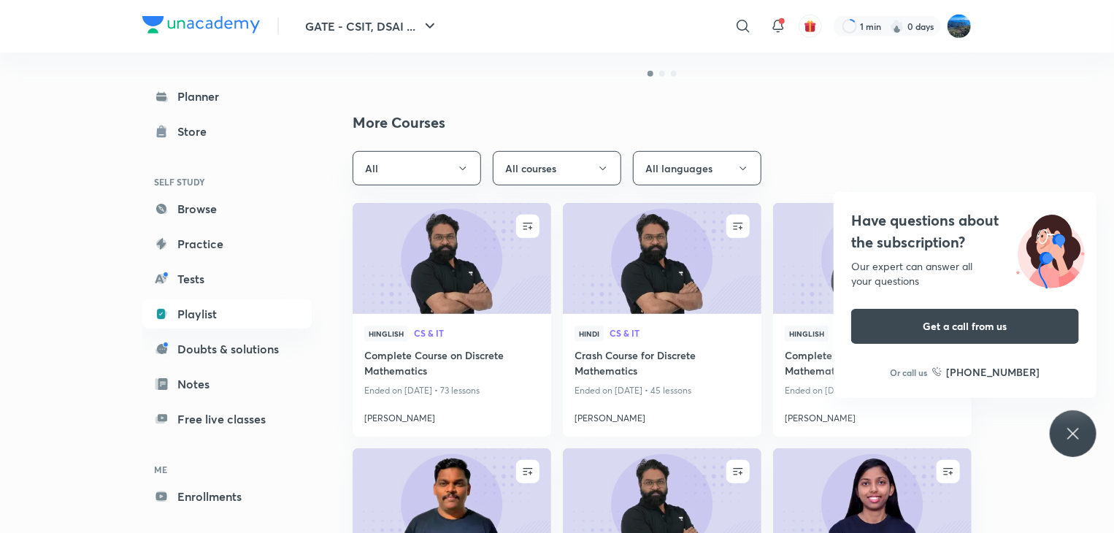
scroll to position [359, 0]
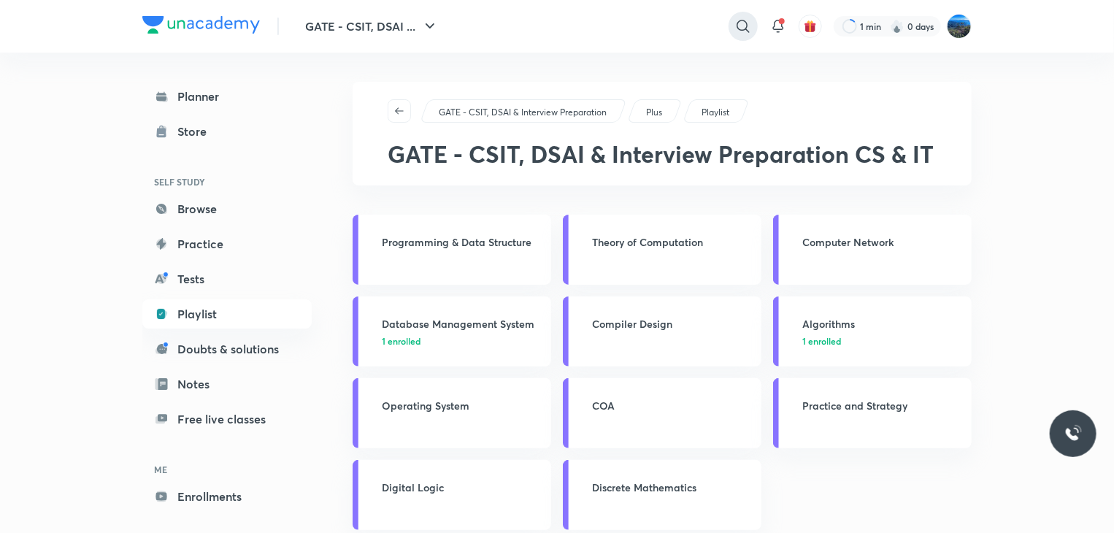
click at [739, 30] on icon at bounding box center [743, 27] width 18 height 18
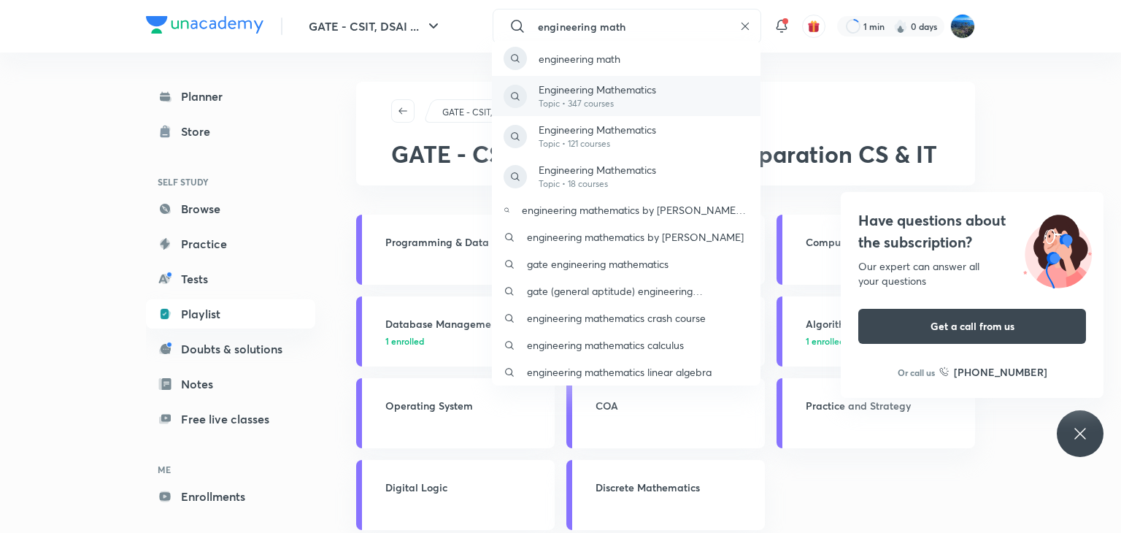
type input "engineering math"
click at [640, 94] on p "Engineering Mathematics" at bounding box center [597, 89] width 117 height 15
